Goal: Register for event/course

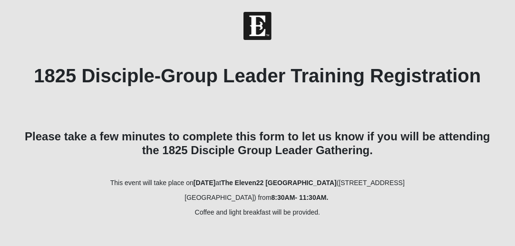
scroll to position [68, 0]
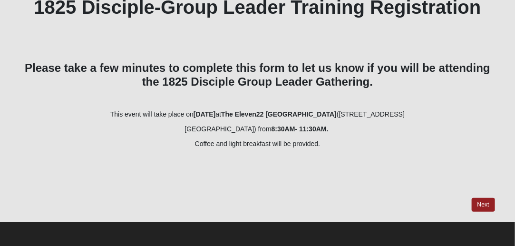
click at [487, 196] on div "1825 Disciple-Group Leader Training Registration Please take a few minutes to c…" at bounding box center [257, 104] width 475 height 216
click at [486, 200] on link "Next" at bounding box center [483, 205] width 23 height 14
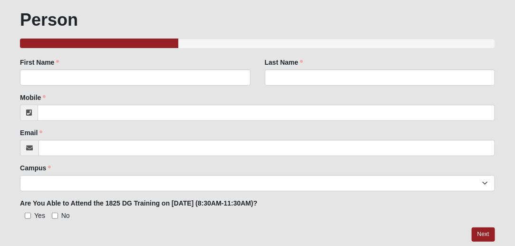
scroll to position [83, 0]
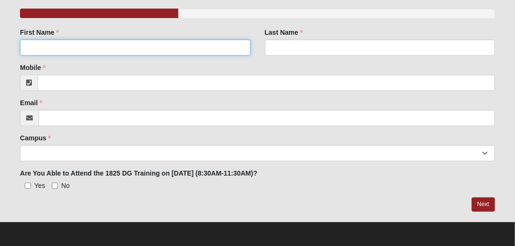
click at [113, 44] on input "First Name" at bounding box center [135, 47] width 230 height 16
type input "LaVay"
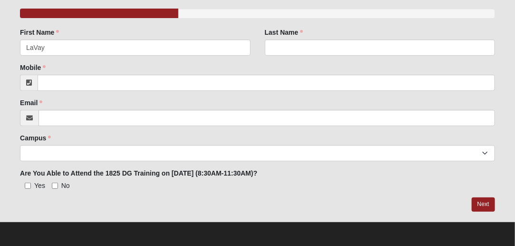
type input "[PERSON_NAME]"
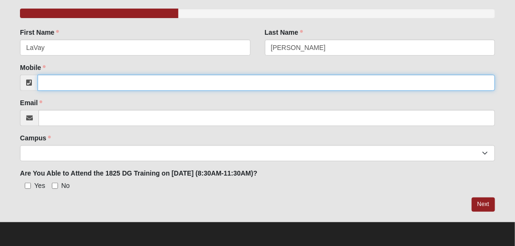
type input "4077293314"
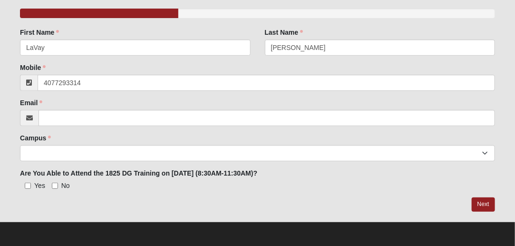
type input "[EMAIL_ADDRESS][DOMAIN_NAME]"
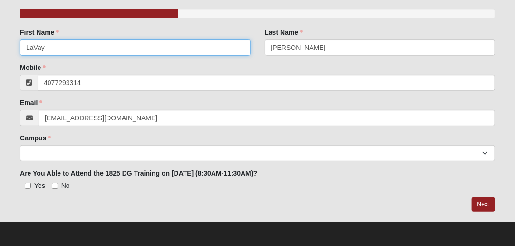
type input "[PHONE_NUMBER]"
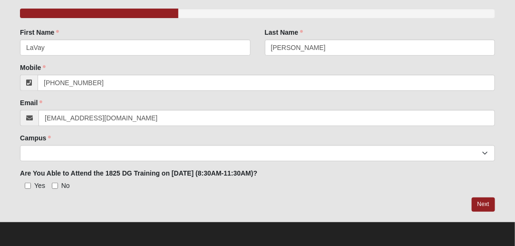
click at [54, 182] on label "No" at bounding box center [61, 186] width 18 height 10
click at [54, 183] on input "No" at bounding box center [55, 186] width 6 height 6
checkbox input "true"
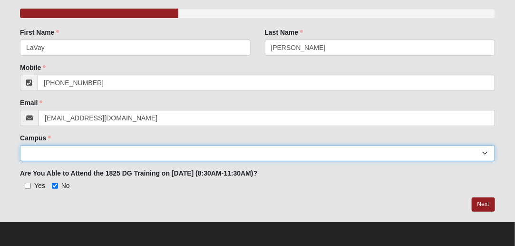
click at [54, 158] on select "Arlington Baymeadows Eleven22 Online [PERSON_NAME][GEOGRAPHIC_DATA] Jesup [GEOG…" at bounding box center [257, 153] width 475 height 16
select select "3"
click at [20, 145] on select "Arlington Baymeadows Eleven22 Online [PERSON_NAME][GEOGRAPHIC_DATA] Jesup [GEOG…" at bounding box center [257, 153] width 475 height 16
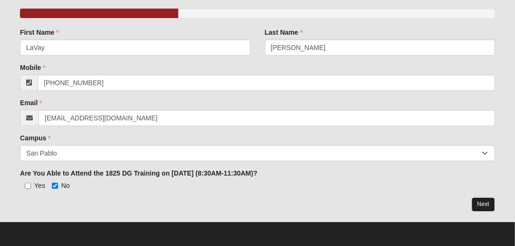
click at [483, 207] on link "Next" at bounding box center [483, 204] width 23 height 14
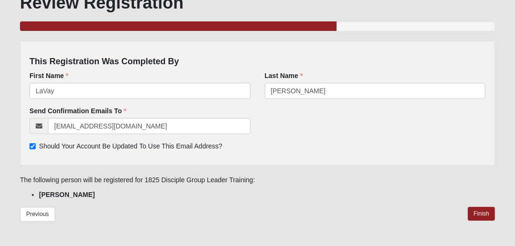
scroll to position [94, 0]
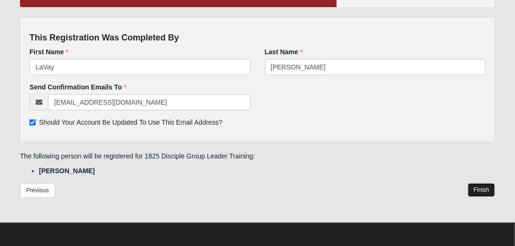
click at [485, 186] on link "Finish" at bounding box center [481, 190] width 27 height 14
